Goal: Check status: Check status

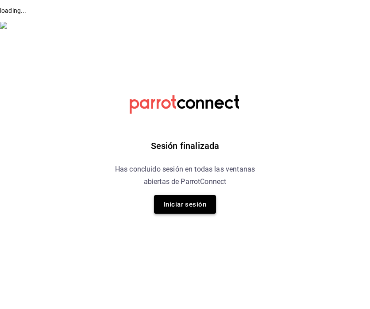
click at [173, 203] on button "Iniciar sesión" at bounding box center [185, 204] width 62 height 19
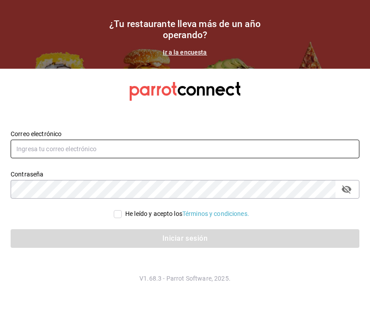
type input "[EMAIL_ADDRESS][DOMAIN_NAME]"
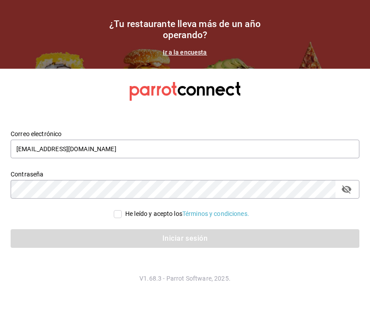
click at [118, 213] on input "He leído y acepto los Términos y condiciones." at bounding box center [118, 214] width 8 height 8
checkbox input "true"
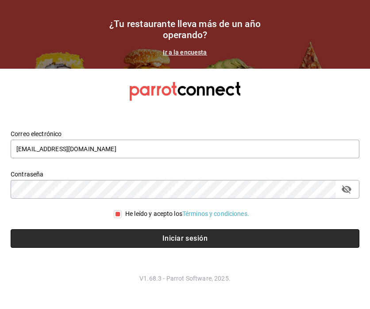
click at [171, 236] on button "Iniciar sesión" at bounding box center [185, 238] width 349 height 19
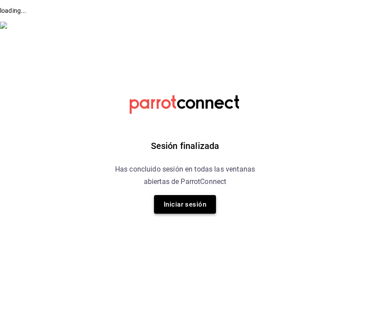
click at [184, 204] on button "Iniciar sesión" at bounding box center [185, 204] width 62 height 19
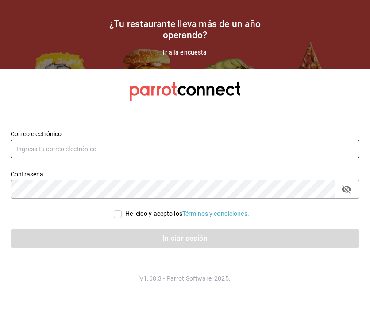
type input "[EMAIL_ADDRESS][DOMAIN_NAME]"
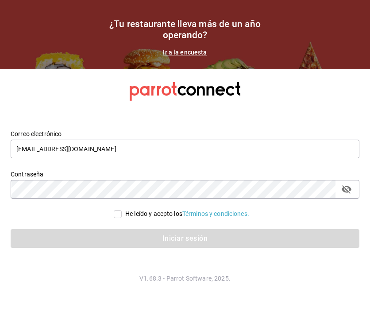
click at [117, 216] on input "He leído y acepto los Términos y condiciones." at bounding box center [118, 214] width 8 height 8
checkbox input "true"
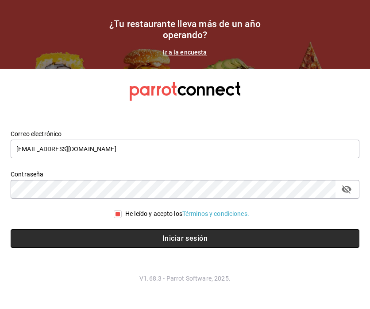
click at [143, 232] on button "Iniciar sesión" at bounding box center [185, 238] width 349 height 19
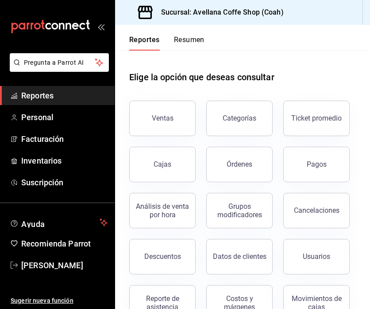
click at [185, 39] on button "Resumen" at bounding box center [189, 42] width 31 height 15
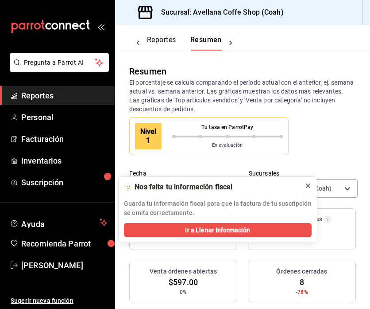
click at [308, 186] on icon at bounding box center [308, 185] width 7 height 7
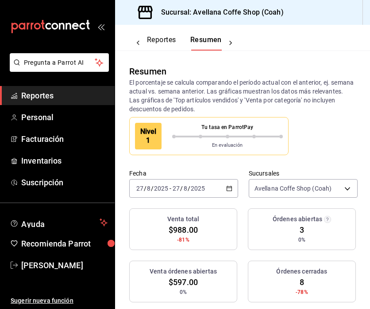
click at [233, 196] on div "2025-08-27 27 / 8 / 2025 - 2025-08-27 27 / 8 / 2025" at bounding box center [183, 188] width 109 height 19
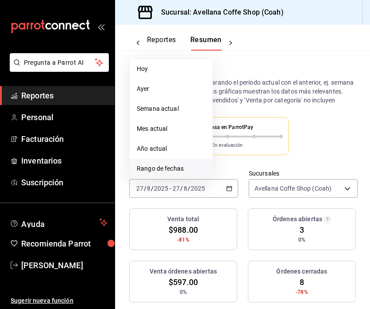
click at [188, 173] on span "Rango de fechas" at bounding box center [171, 168] width 69 height 9
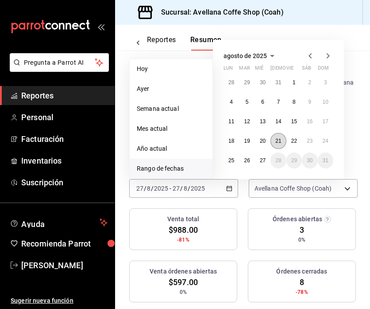
click at [275, 147] on button "21" at bounding box center [278, 141] width 15 height 16
click button "21" at bounding box center [278, 141] width 15 height 16
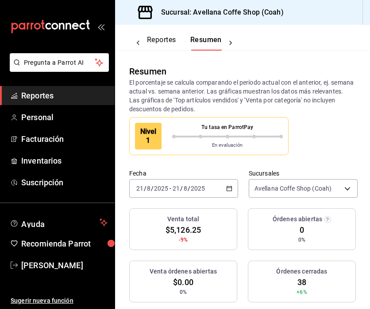
click at [228, 191] on icon "button" at bounding box center [229, 188] width 6 height 6
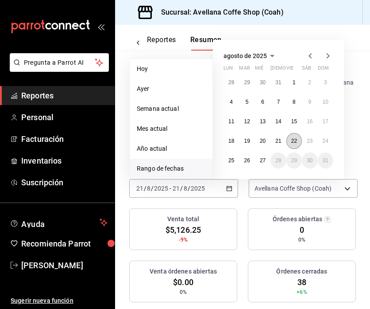
click at [294, 144] on abbr "22" at bounding box center [294, 141] width 6 height 6
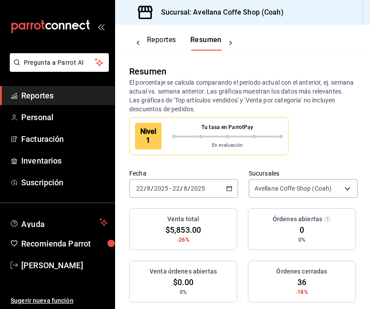
click at [229, 191] on \(Stroke\) "button" at bounding box center [229, 188] width 5 height 5
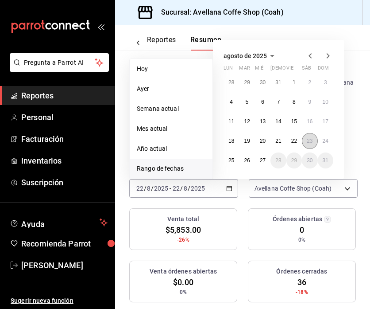
click at [309, 144] on abbr "23" at bounding box center [310, 141] width 6 height 6
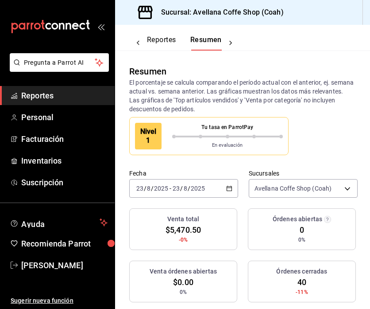
click at [229, 191] on icon "button" at bounding box center [229, 188] width 6 height 6
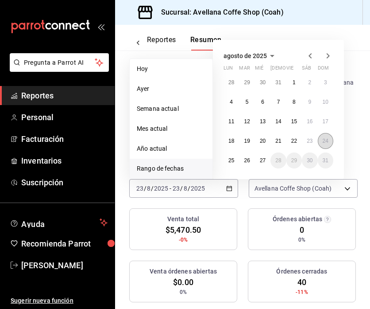
click at [330, 149] on button "24" at bounding box center [325, 141] width 15 height 16
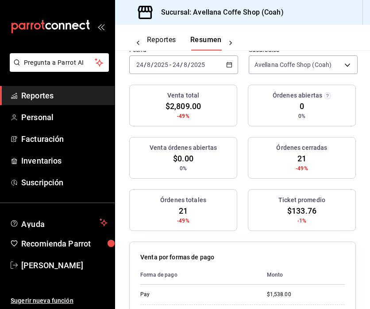
scroll to position [93, 0]
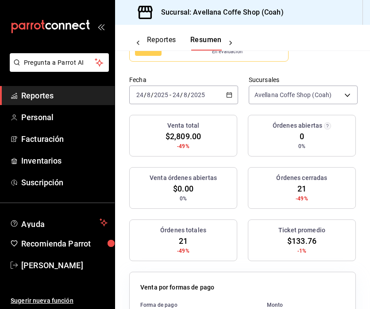
click at [230, 98] on icon "button" at bounding box center [229, 95] width 6 height 6
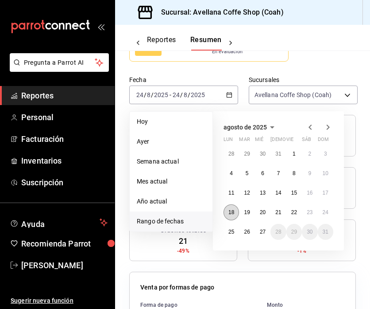
click at [232, 215] on abbr "18" at bounding box center [231, 212] width 6 height 6
click at [321, 218] on button "24" at bounding box center [325, 212] width 15 height 16
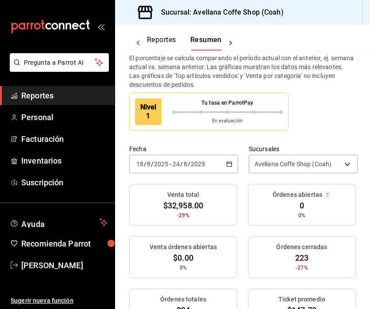
scroll to position [0, 0]
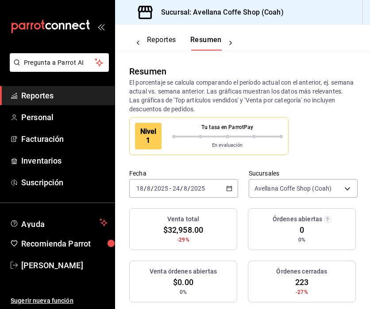
click at [231, 191] on icon "button" at bounding box center [229, 188] width 6 height 6
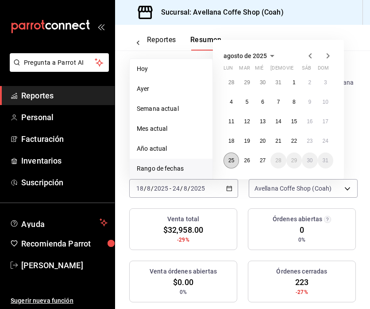
click at [234, 163] on abbr "25" at bounding box center [231, 160] width 6 height 6
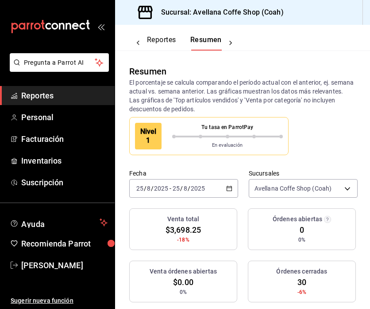
click at [228, 191] on icon "button" at bounding box center [229, 188] width 6 height 6
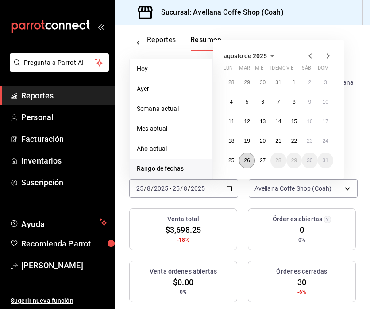
click at [247, 163] on abbr "26" at bounding box center [247, 160] width 6 height 6
